Goal: Task Accomplishment & Management: Manage account settings

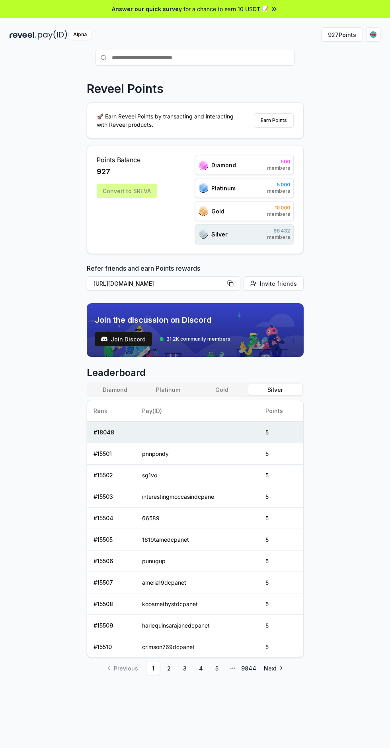
click at [333, 36] on button "927 Points" at bounding box center [342, 34] width 42 height 14
click at [141, 193] on div "Convert to $REVA" at bounding box center [127, 191] width 60 height 14
click at [373, 34] on html "Answer our quick survey for a chance to earn 10 USDT 📝 Alpha 927 Points Reveel …" at bounding box center [195, 374] width 390 height 748
click at [350, 87] on div "View Profile" at bounding box center [335, 86] width 88 height 13
